Goal: Task Accomplishment & Management: Manage account settings

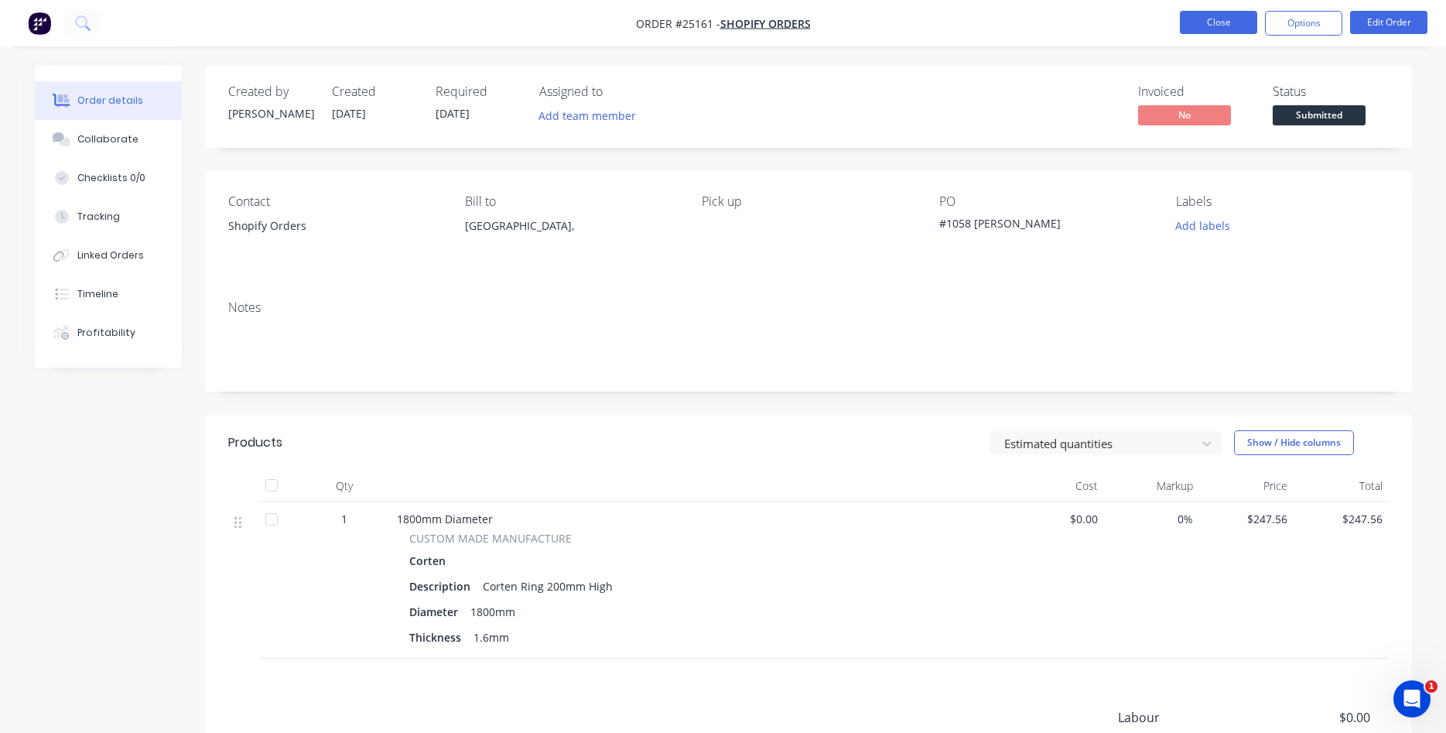
click at [1224, 16] on button "Close" at bounding box center [1218, 22] width 77 height 23
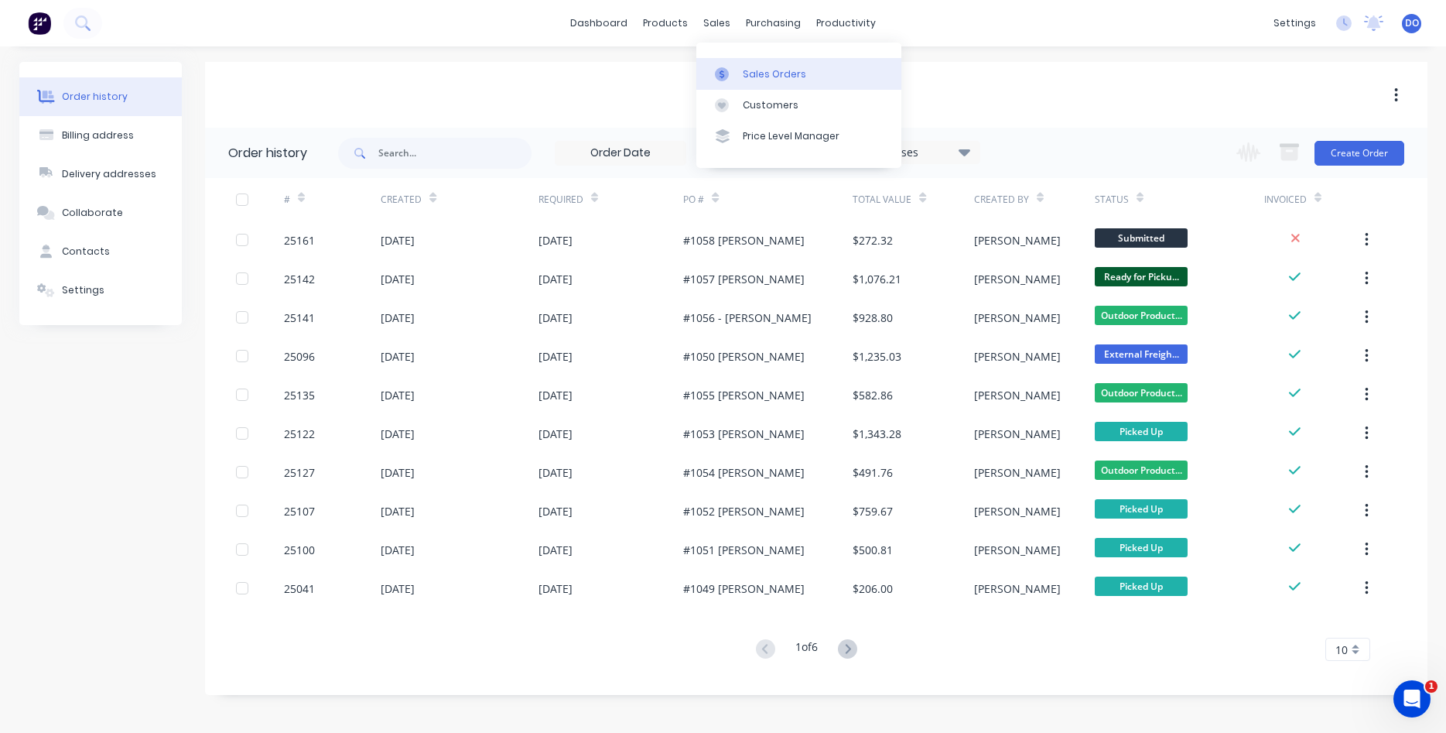
click at [754, 71] on div "Sales Orders" at bounding box center [774, 74] width 63 height 14
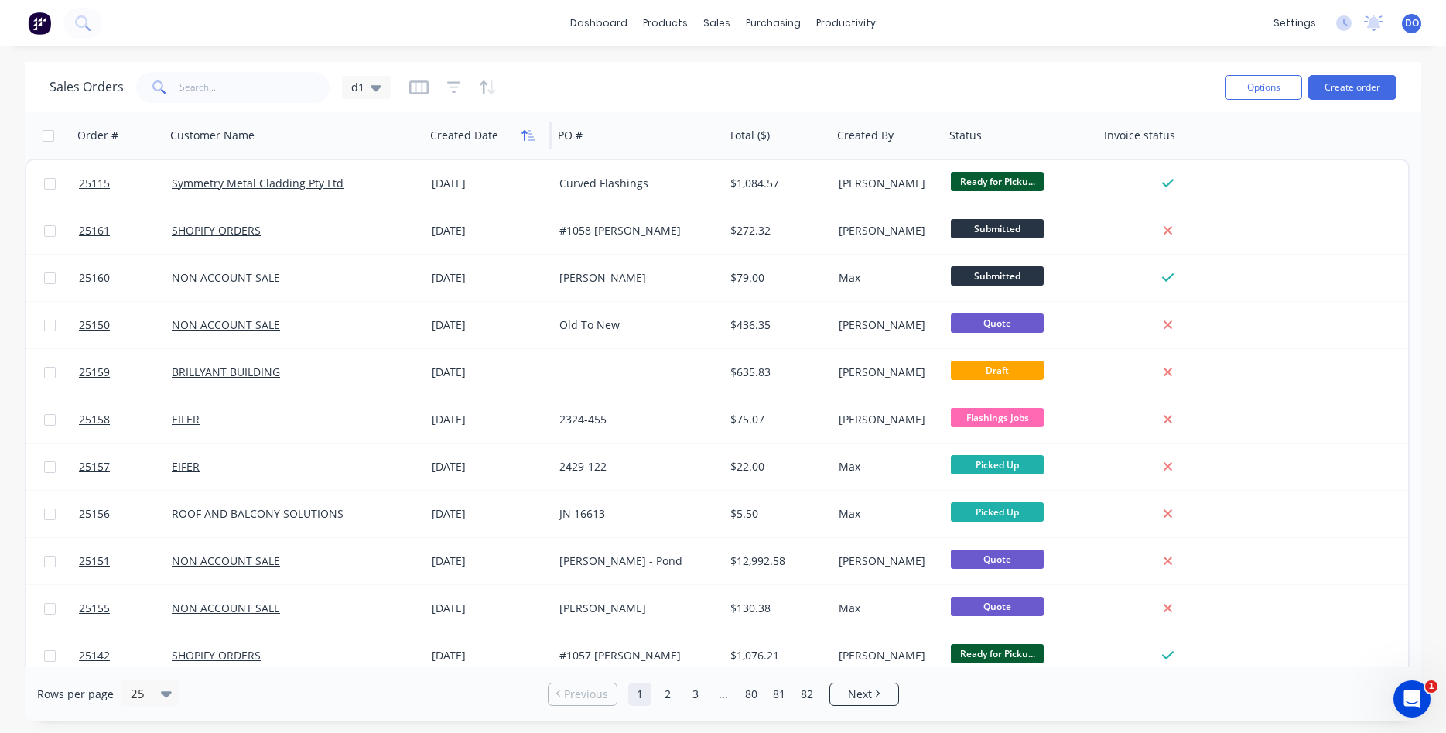
click at [525, 139] on icon "button" at bounding box center [524, 135] width 5 height 11
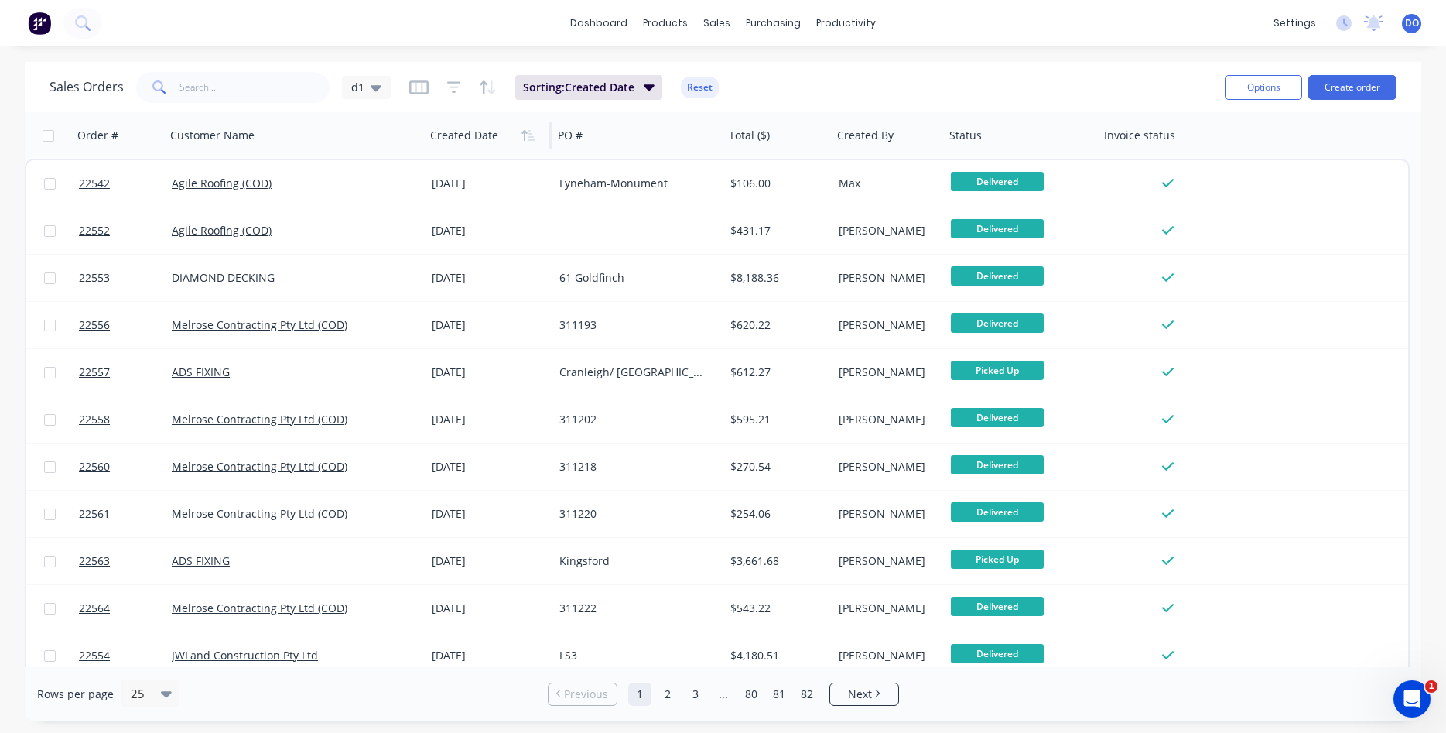
click at [525, 139] on icon "button" at bounding box center [524, 135] width 5 height 11
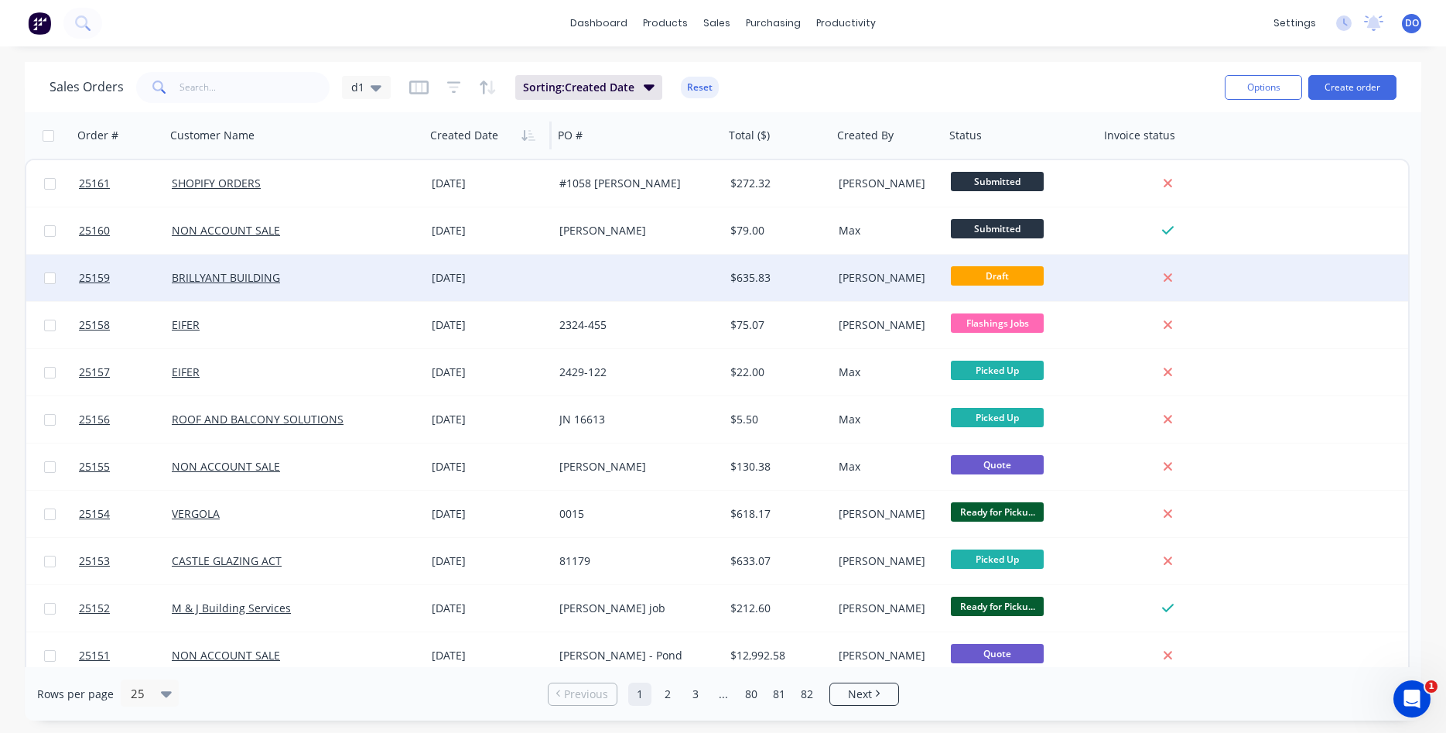
click at [539, 279] on div "[DATE]" at bounding box center [489, 277] width 115 height 15
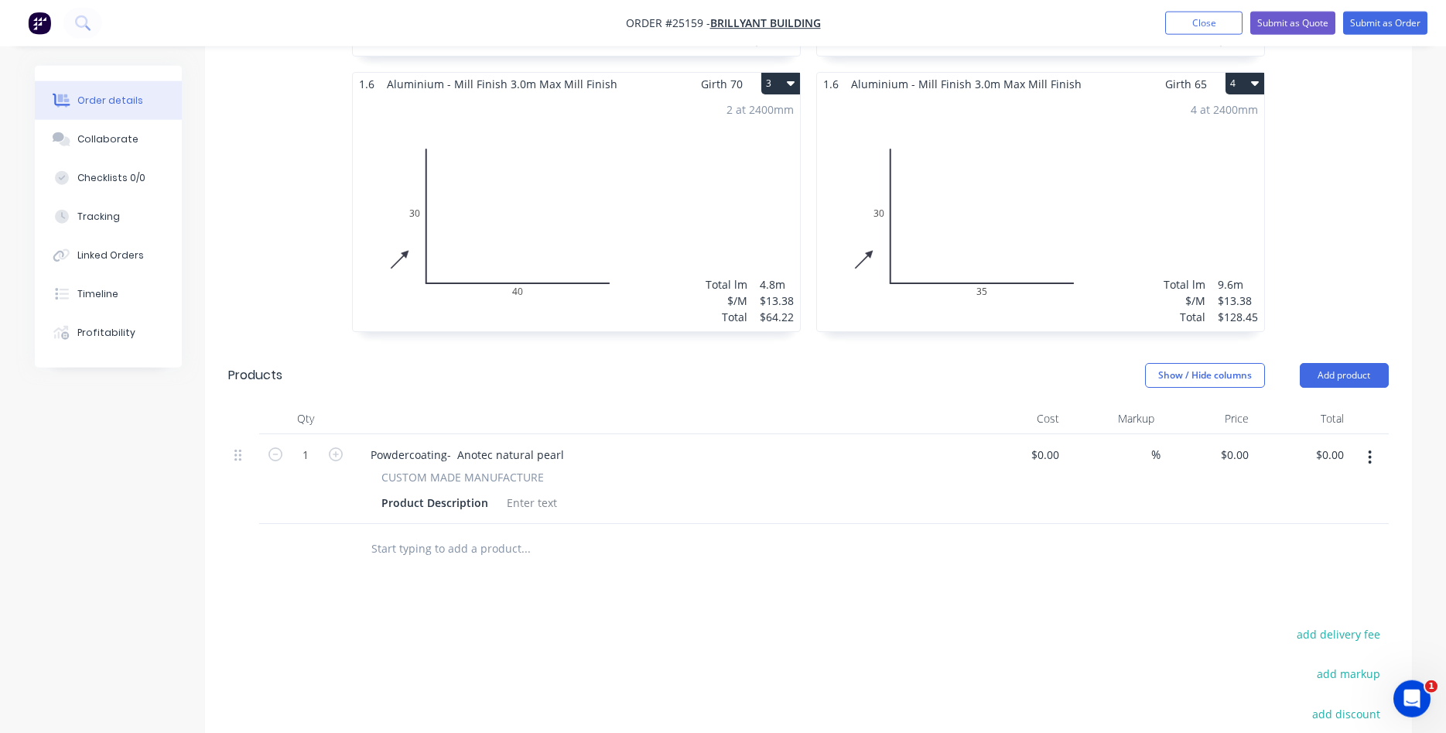
scroll to position [868, 0]
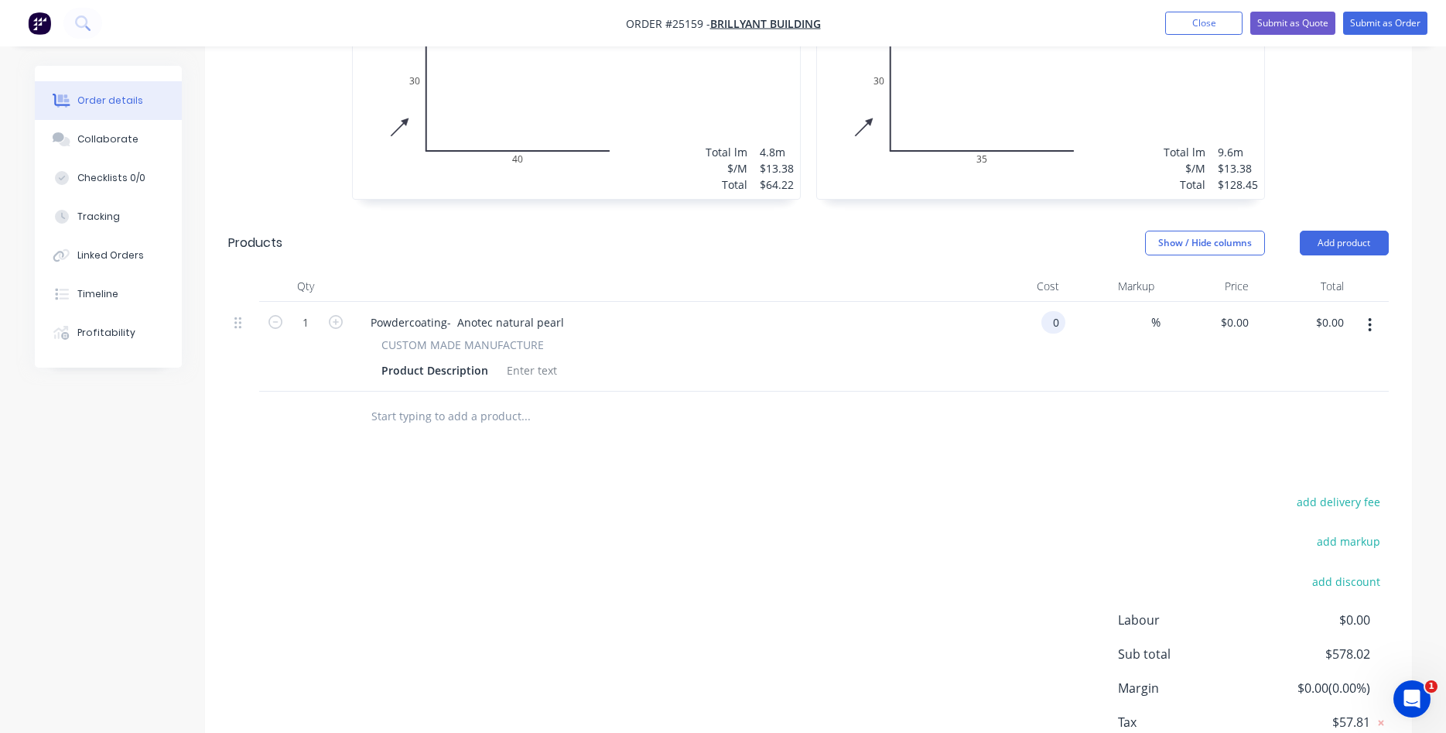
click at [1051, 311] on input "0" at bounding box center [1057, 322] width 18 height 22
type input "$0.00"
click at [1228, 311] on input "0" at bounding box center [1237, 322] width 36 height 22
type input "$200.00"
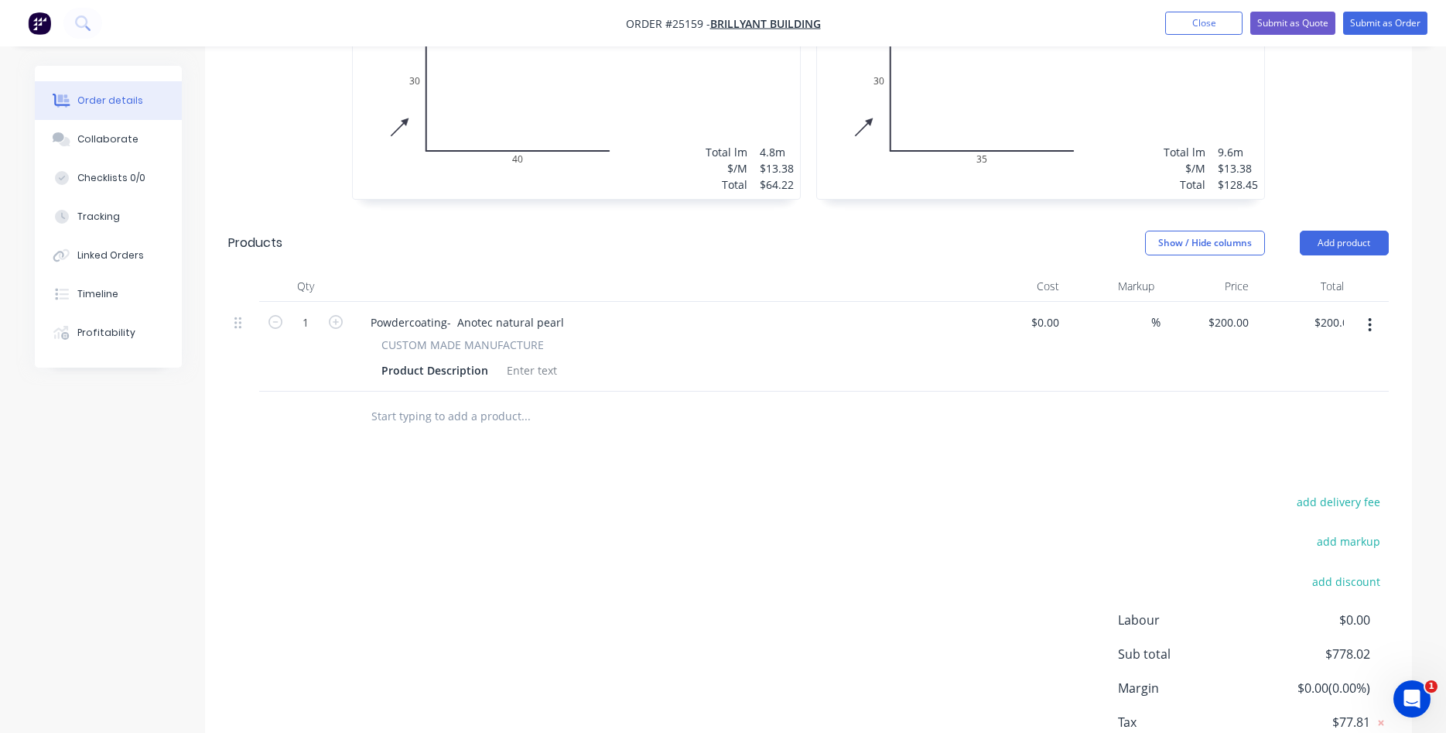
click at [1189, 463] on div "Drawings Add drawing 1.6 Aluminium - Mill Finish 3.0m Max Mill Finish Girth 60 …" at bounding box center [808, 210] width 1207 height 1205
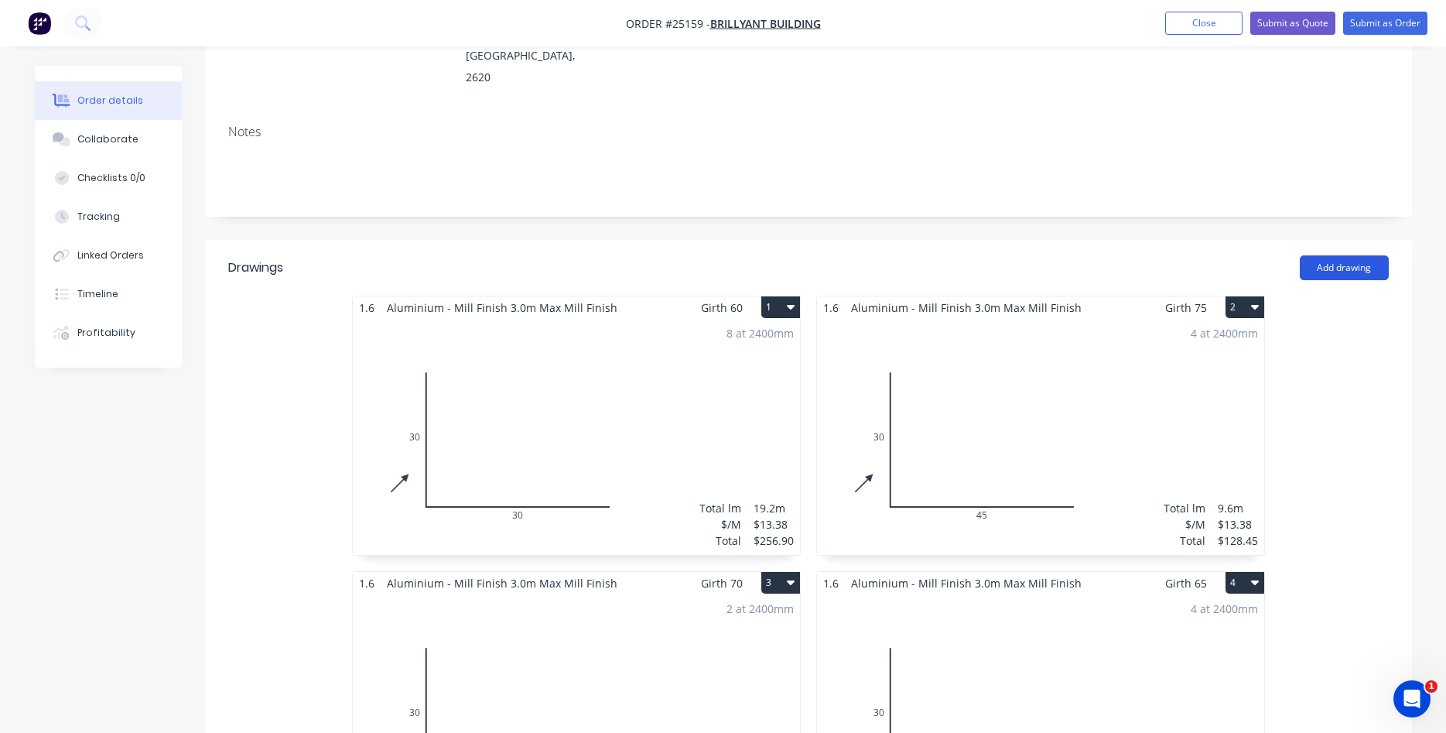
scroll to position [0, 0]
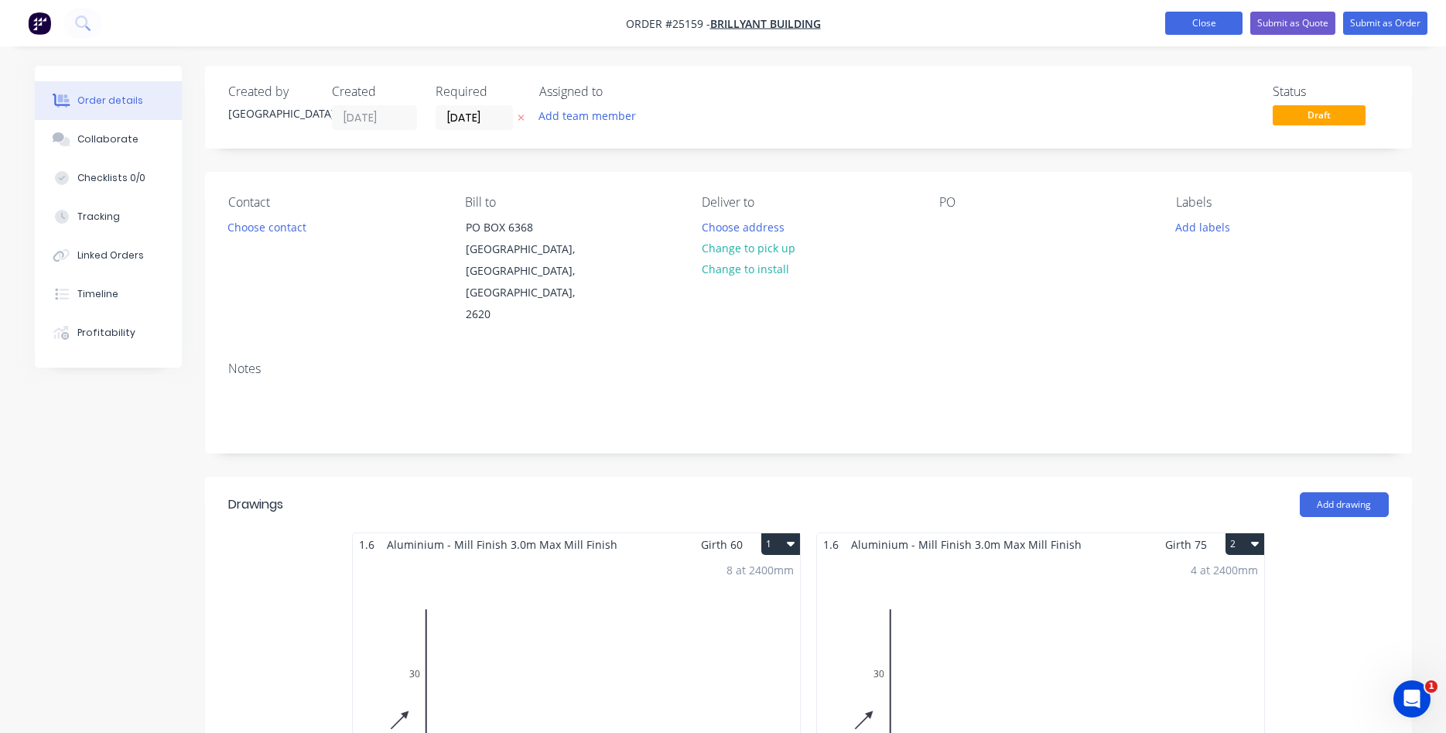
click at [1196, 25] on button "Close" at bounding box center [1203, 23] width 77 height 23
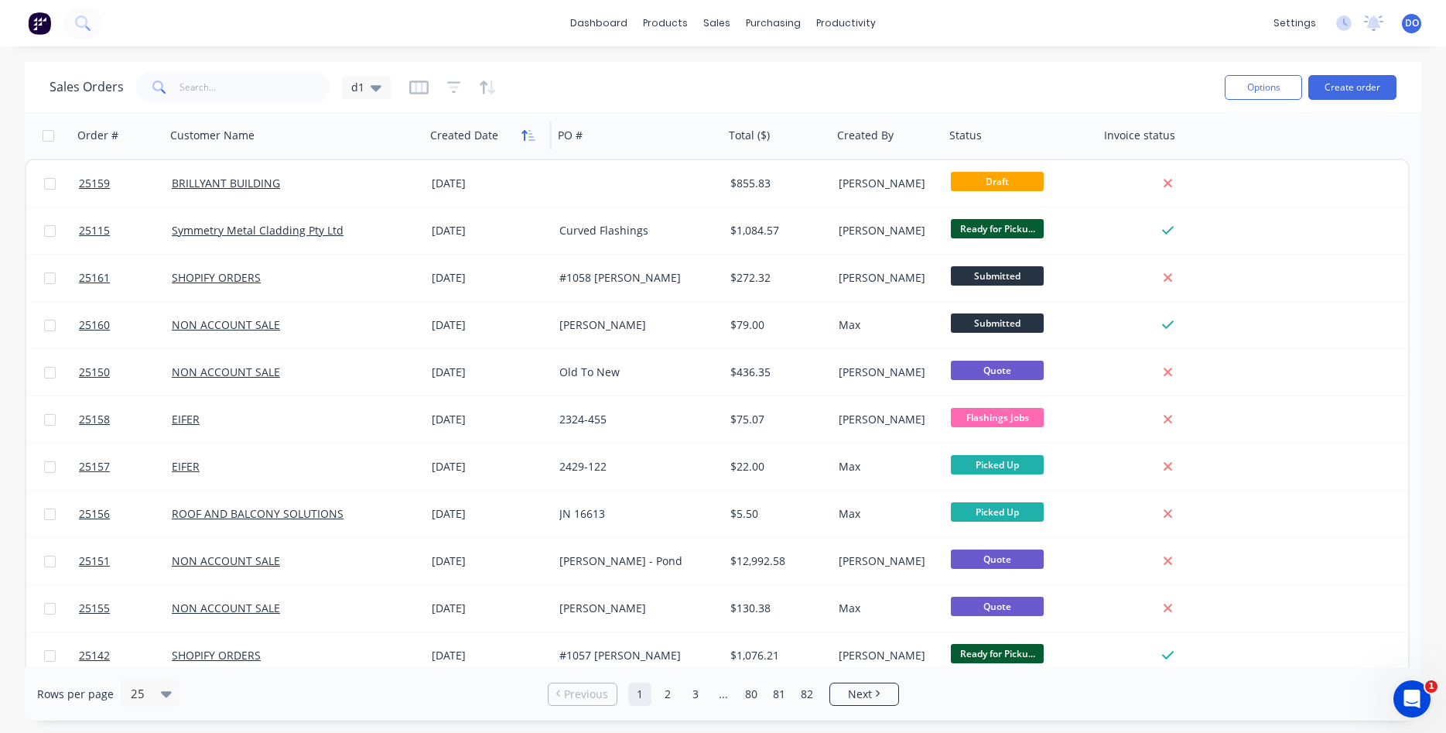
click at [528, 135] on icon "button" at bounding box center [529, 135] width 14 height 12
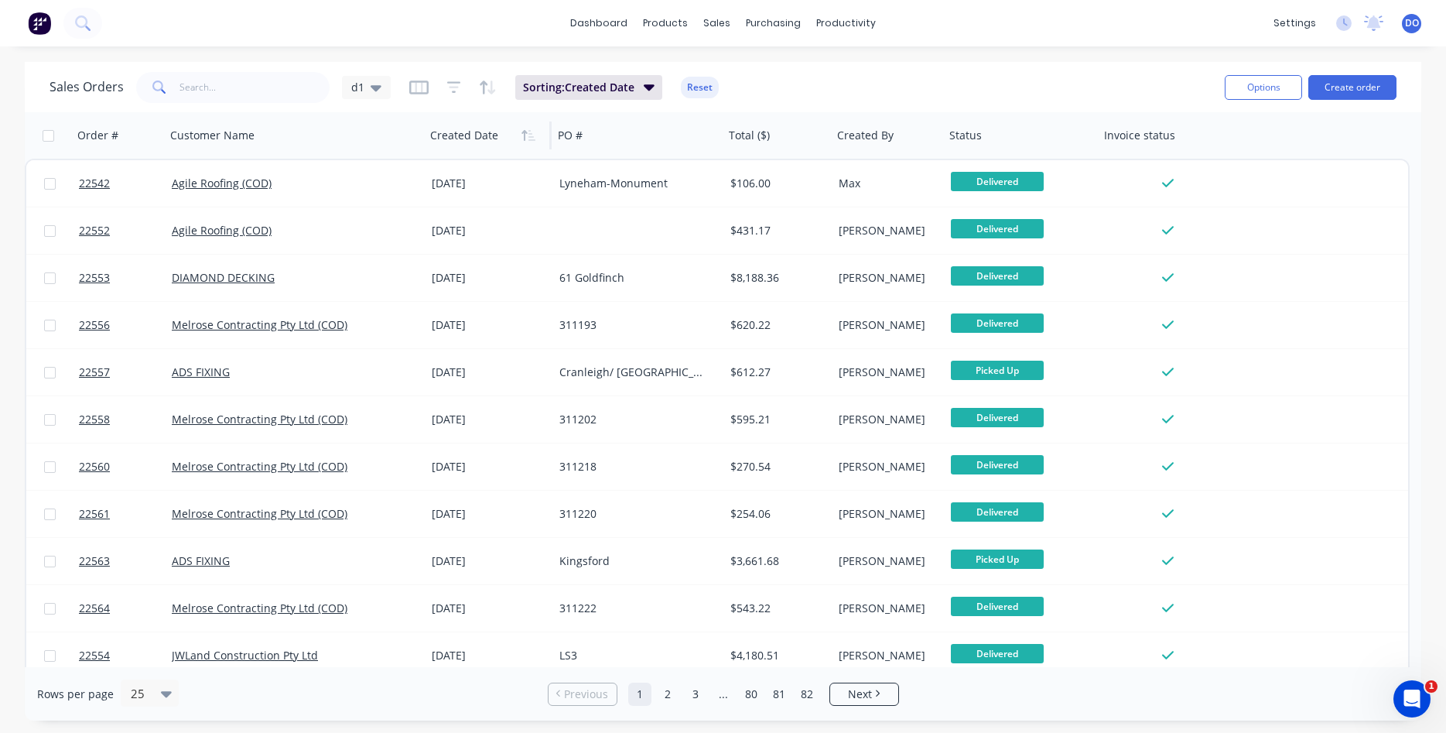
click at [528, 135] on icon "button" at bounding box center [529, 135] width 14 height 12
